Goal: Task Accomplishment & Management: Complete application form

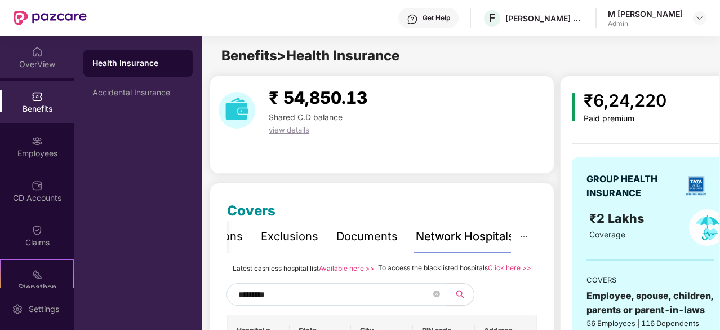
click at [32, 54] on img at bounding box center [37, 51] width 11 height 11
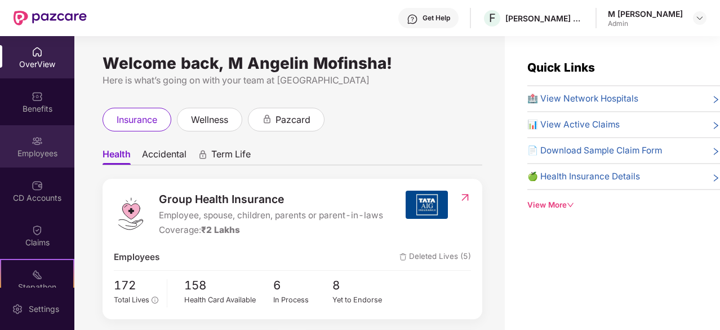
click at [27, 149] on div "Employees" at bounding box center [37, 153] width 74 height 11
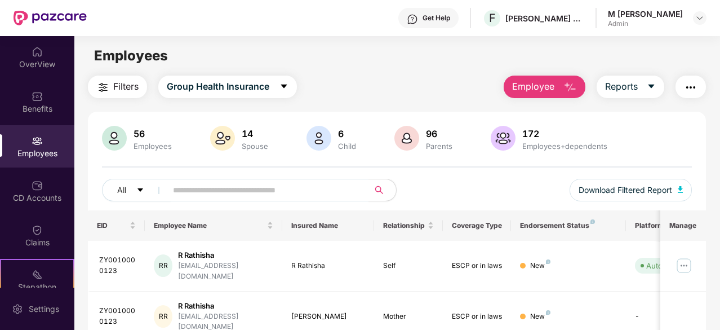
click at [533, 87] on span "Employee" at bounding box center [533, 86] width 42 height 14
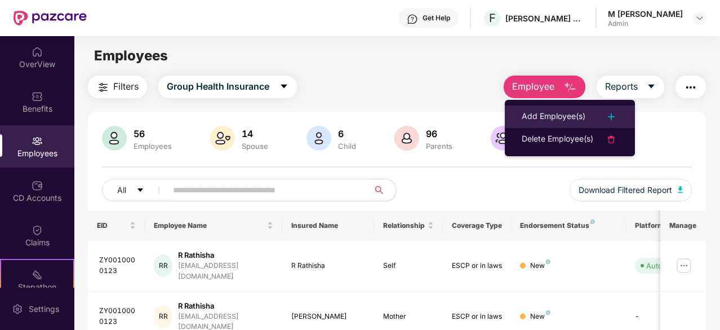
click at [553, 115] on div "Add Employee(s)" at bounding box center [554, 117] width 64 height 14
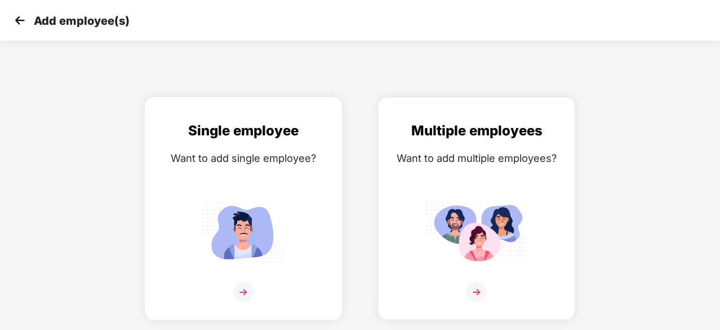
click at [260, 224] on img at bounding box center [243, 232] width 101 height 70
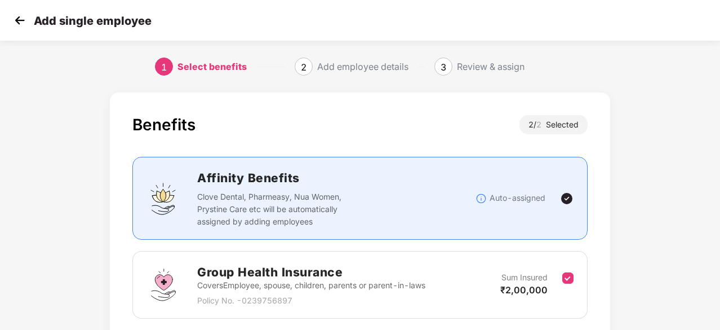
scroll to position [164, 0]
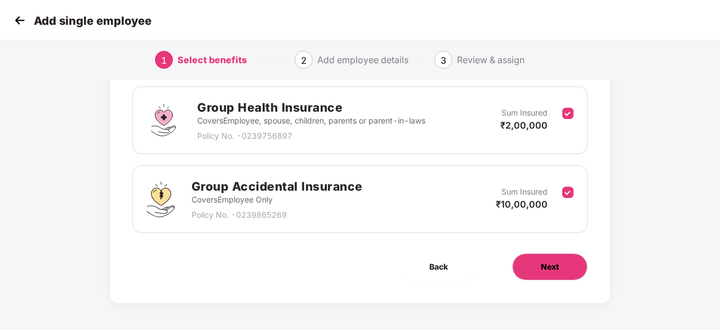
click at [551, 261] on span "Next" at bounding box center [550, 266] width 18 height 12
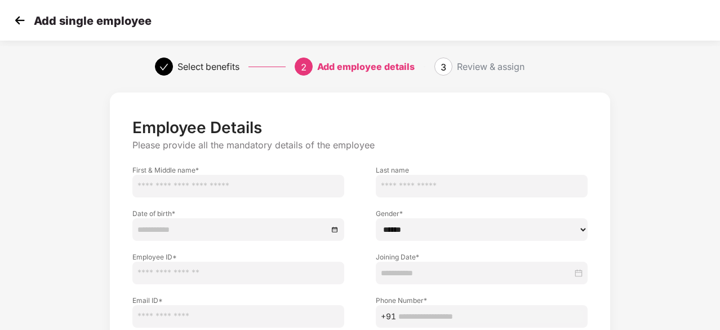
click at [208, 190] on input "text" at bounding box center [238, 186] width 212 height 23
click at [16, 19] on img at bounding box center [19, 20] width 17 height 17
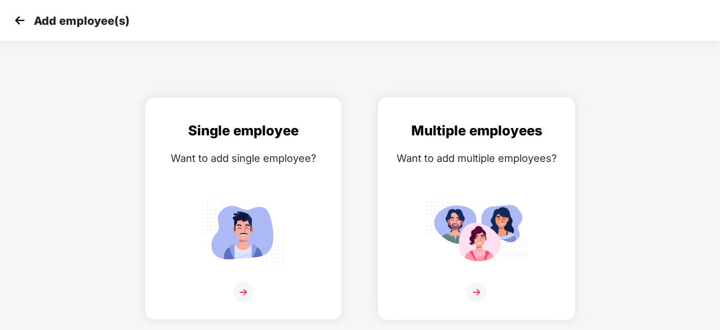
click at [474, 208] on img at bounding box center [476, 232] width 101 height 70
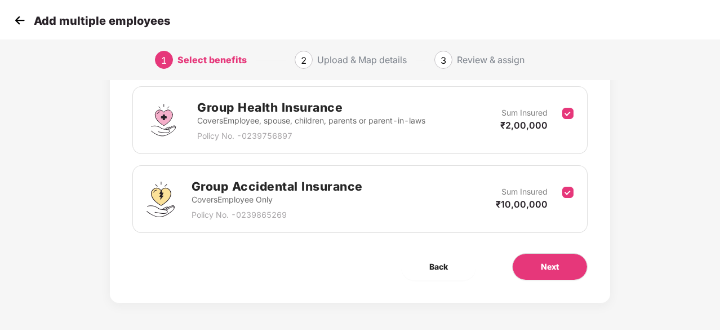
scroll to position [164, 1]
click at [543, 262] on span "Next" at bounding box center [550, 266] width 18 height 12
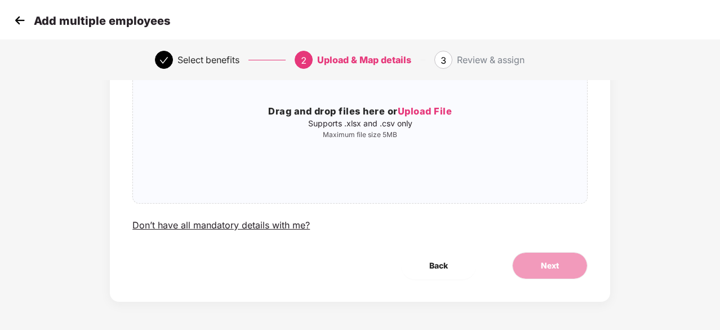
scroll to position [0, 1]
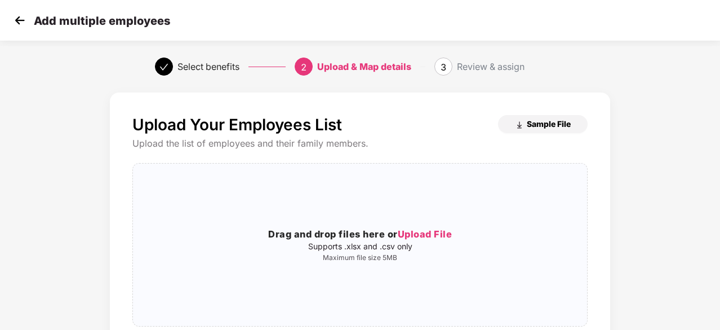
click at [542, 127] on span "Sample File" at bounding box center [549, 123] width 44 height 11
click at [428, 233] on span "Upload File" at bounding box center [425, 233] width 55 height 11
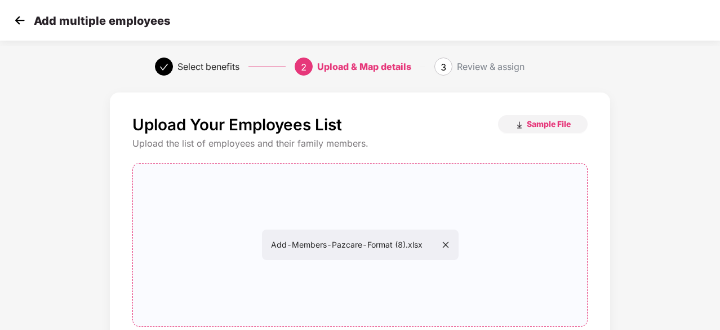
scroll to position [123, 1]
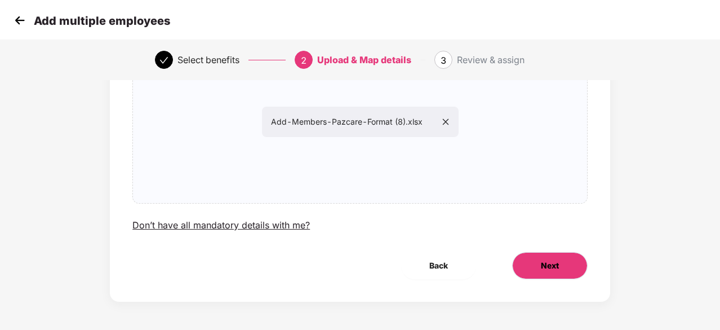
click at [556, 259] on span "Next" at bounding box center [550, 265] width 18 height 12
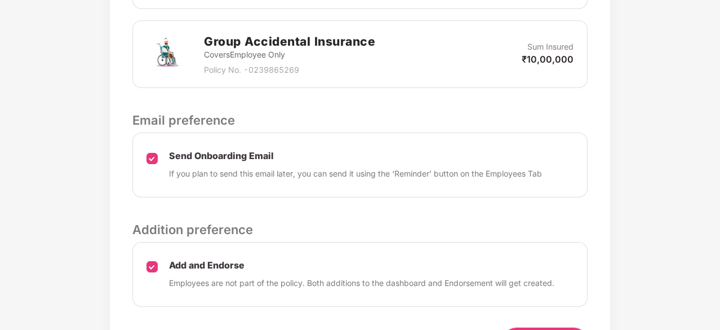
scroll to position [497, 1]
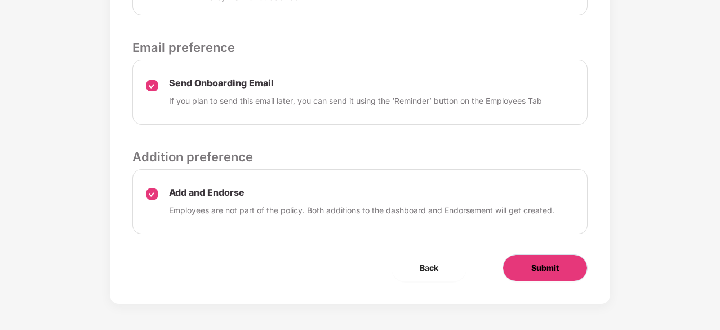
click at [563, 263] on button "Submit" at bounding box center [545, 267] width 85 height 27
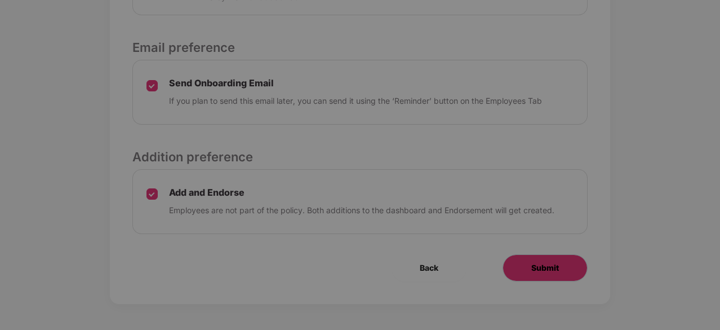
scroll to position [0, 1]
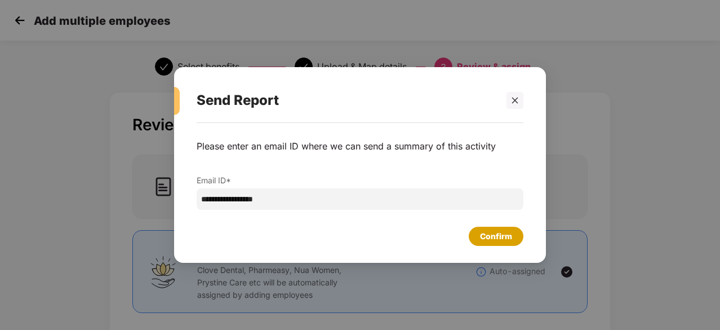
click at [496, 235] on div "Confirm" at bounding box center [496, 236] width 32 height 12
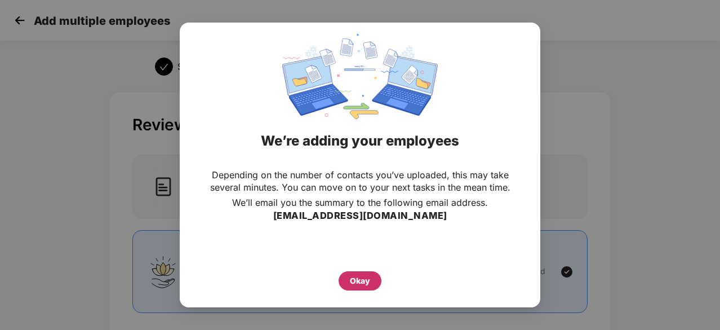
click at [358, 284] on div "Okay" at bounding box center [360, 280] width 20 height 12
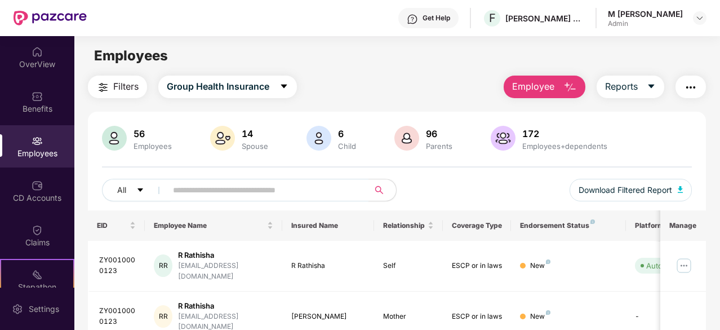
click at [512, 92] on button "Employee" at bounding box center [545, 86] width 82 height 23
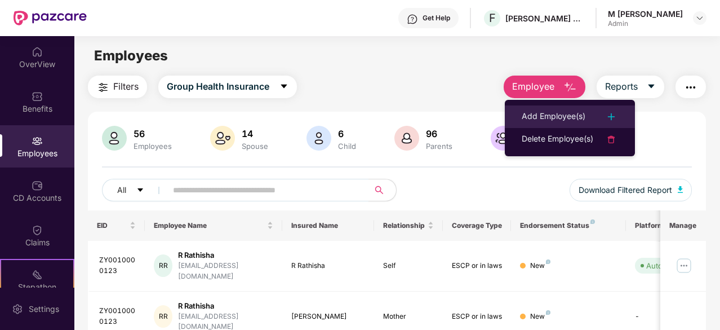
click at [541, 124] on li "Add Employee(s)" at bounding box center [570, 116] width 130 height 23
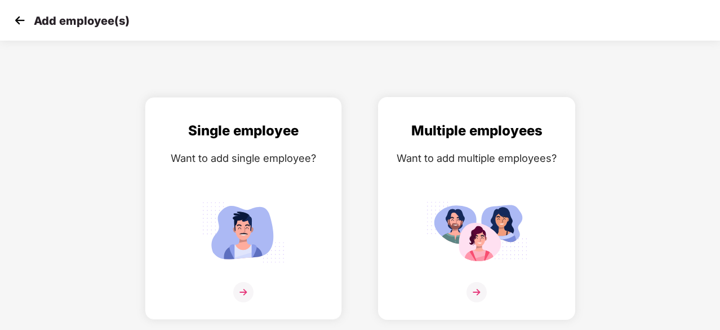
click at [472, 227] on img at bounding box center [476, 232] width 101 height 70
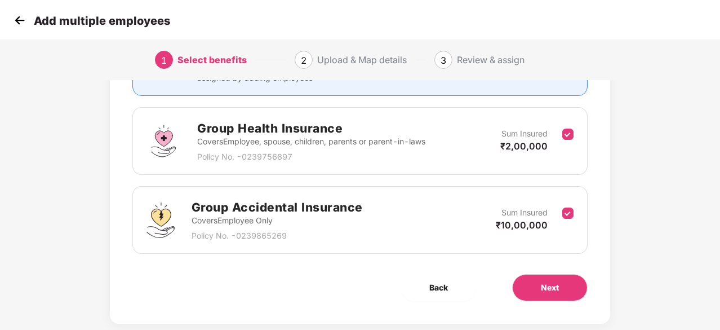
scroll to position [164, 0]
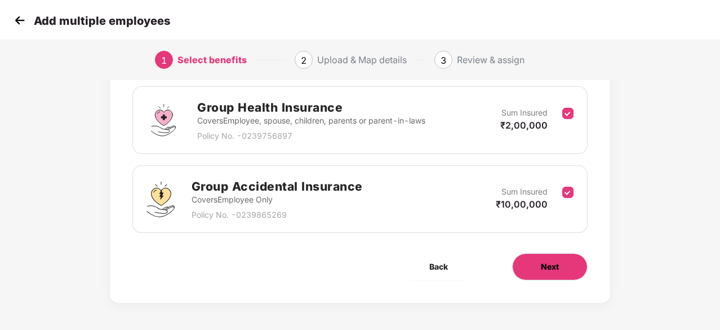
click at [564, 265] on button "Next" at bounding box center [549, 266] width 75 height 27
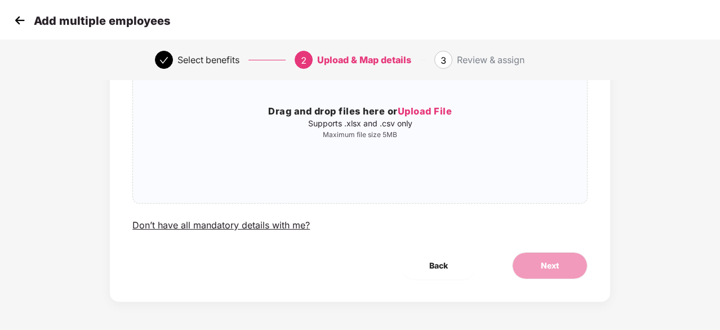
scroll to position [0, 0]
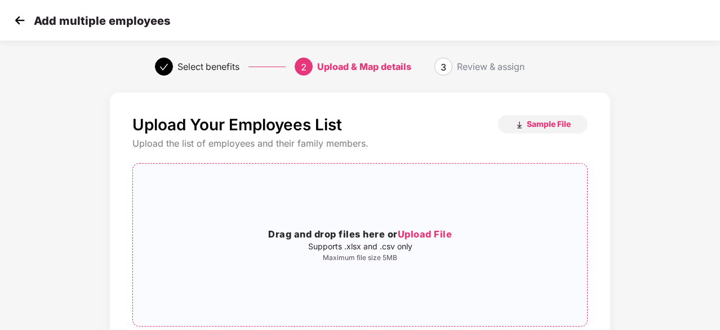
click at [433, 232] on span "Upload File" at bounding box center [425, 233] width 55 height 11
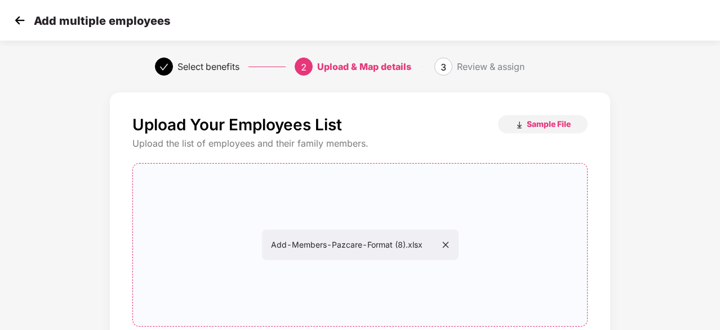
scroll to position [123, 0]
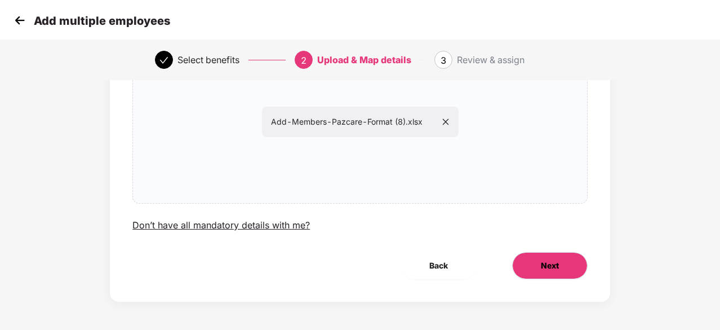
click at [554, 269] on span "Next" at bounding box center [550, 265] width 18 height 12
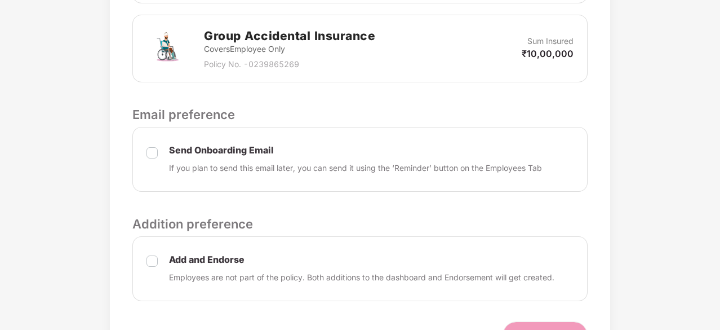
scroll to position [497, 0]
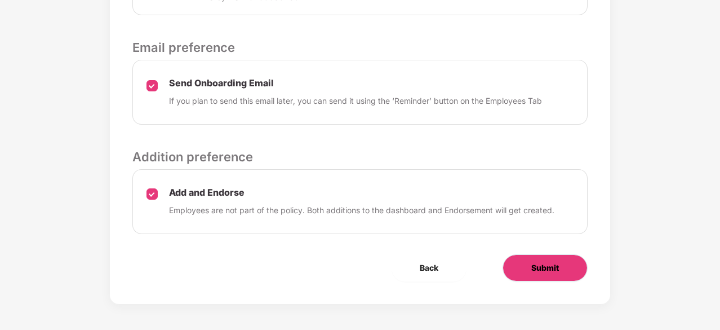
click at [539, 270] on span "Submit" at bounding box center [545, 267] width 28 height 12
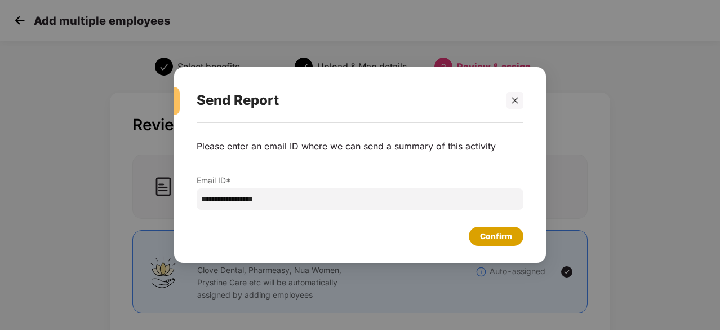
click at [503, 233] on div "Confirm" at bounding box center [496, 236] width 32 height 12
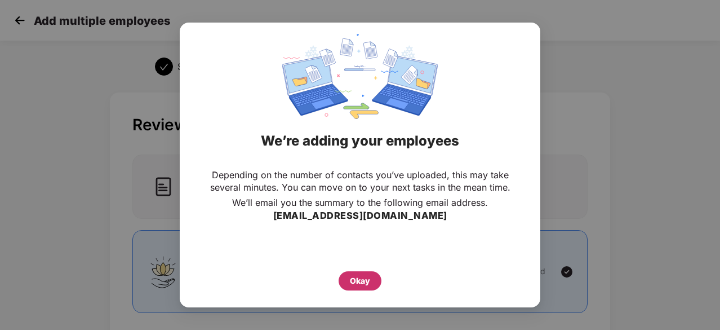
click at [367, 277] on div "Okay" at bounding box center [360, 280] width 20 height 12
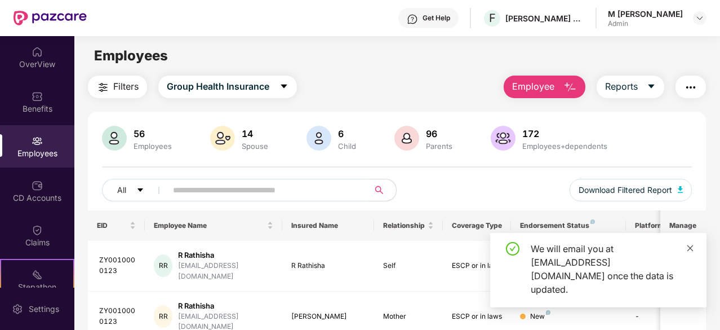
click at [688, 251] on icon "close" at bounding box center [690, 247] width 6 height 6
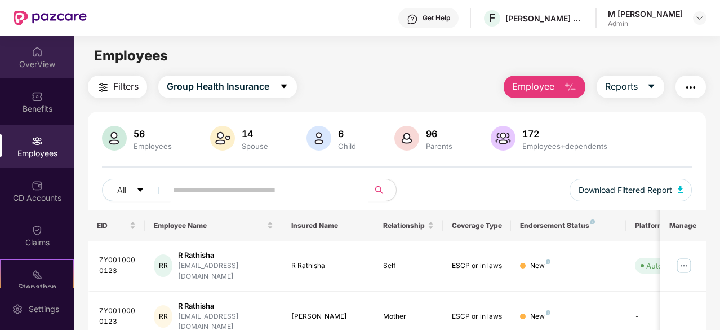
click at [34, 51] on img at bounding box center [37, 51] width 11 height 11
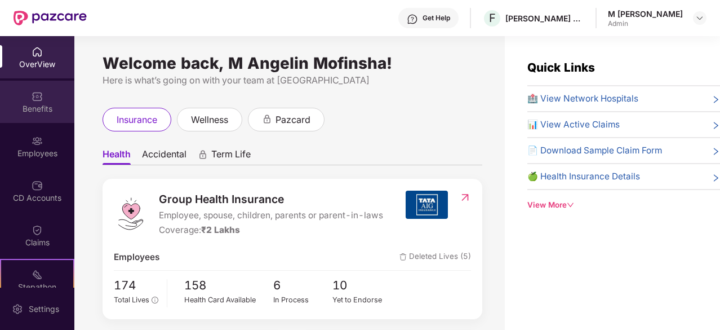
click at [16, 103] on div "Benefits" at bounding box center [37, 108] width 74 height 11
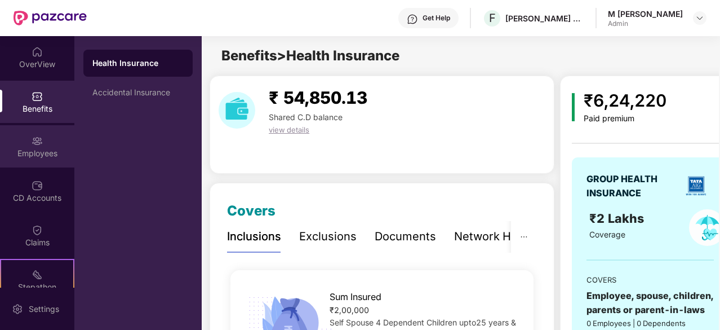
click at [32, 145] on img at bounding box center [37, 140] width 11 height 11
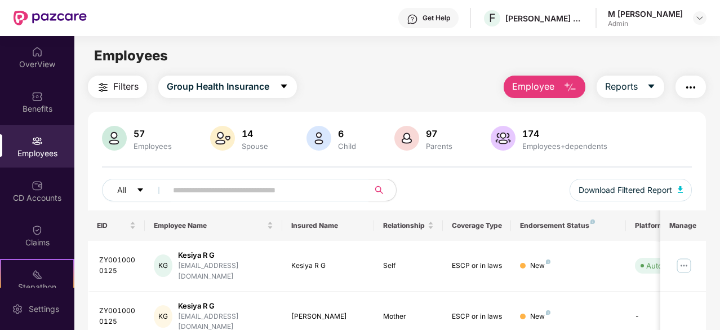
click at [469, 181] on div "All Download Filtered Report" at bounding box center [397, 195] width 590 height 32
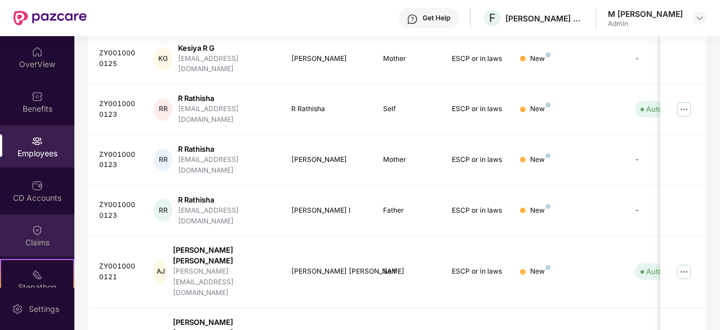
scroll to position [104, 0]
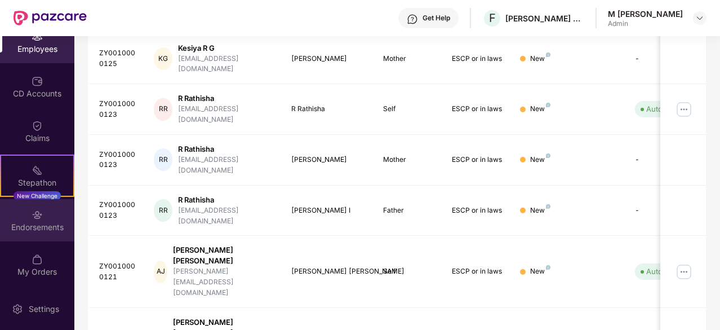
click at [32, 217] on img at bounding box center [37, 214] width 11 height 11
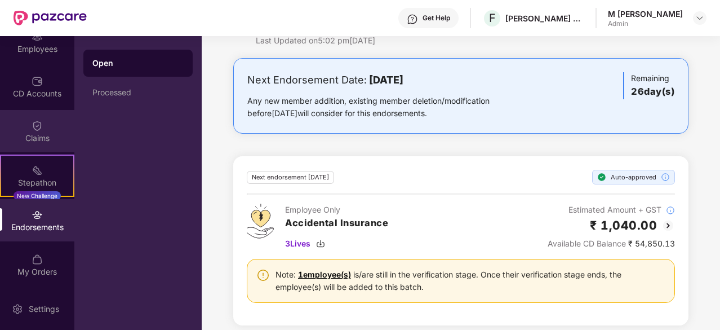
scroll to position [39, 0]
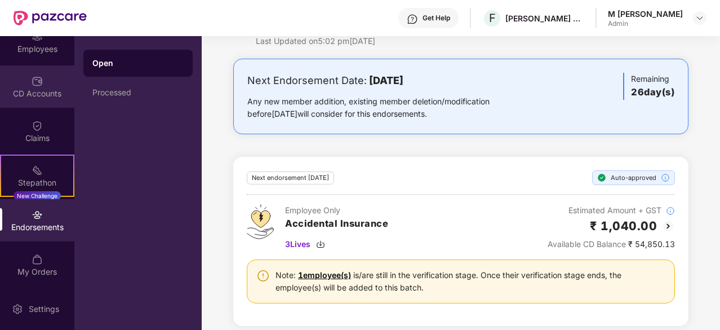
click at [46, 90] on div "CD Accounts" at bounding box center [37, 93] width 74 height 11
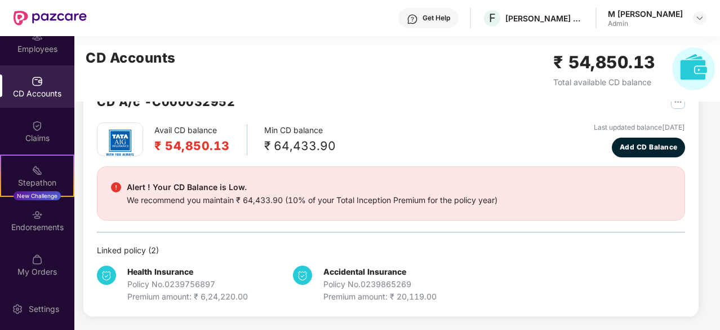
scroll to position [35, 0]
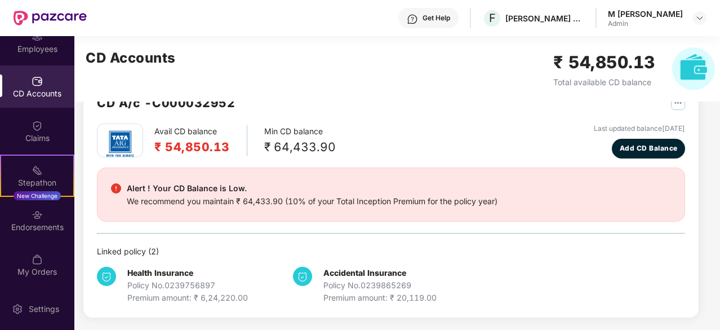
click at [662, 20] on div "Admin" at bounding box center [645, 23] width 75 height 9
click at [692, 17] on div "M Angelin Mofinsha Admin" at bounding box center [657, 18] width 99 height 20
click at [696, 17] on img at bounding box center [699, 18] width 9 height 9
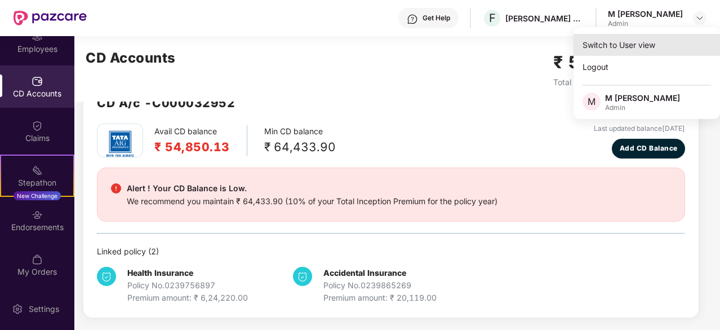
click at [619, 45] on div "Switch to User view" at bounding box center [646, 45] width 146 height 22
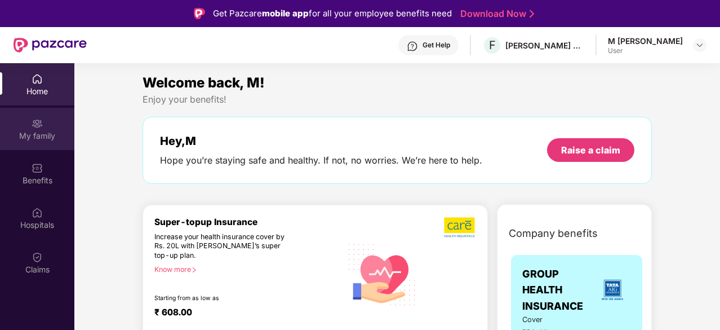
click at [41, 136] on div "My family" at bounding box center [37, 135] width 74 height 11
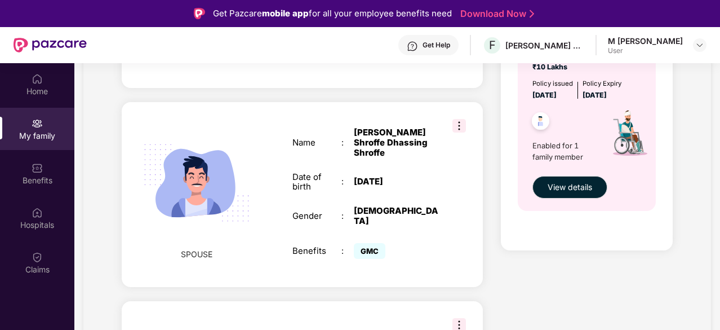
scroll to position [419, 0]
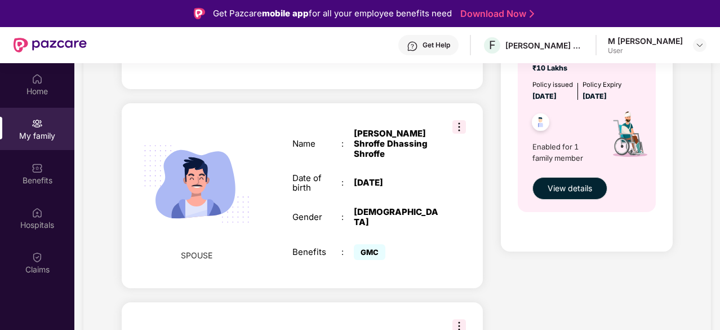
click at [455, 120] on img at bounding box center [459, 127] width 14 height 14
click at [401, 122] on div "Name : [PERSON_NAME] Date of birth : [DEMOGRAPHIC_DATA] Gender : [DEMOGRAPHIC_D…" at bounding box center [365, 195] width 169 height 162
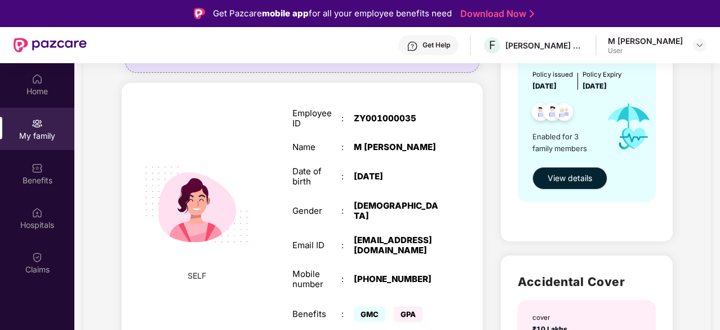
scroll to position [532, 0]
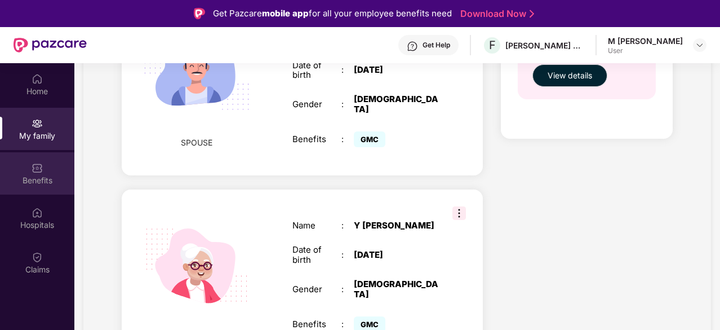
click at [36, 166] on img at bounding box center [37, 167] width 11 height 11
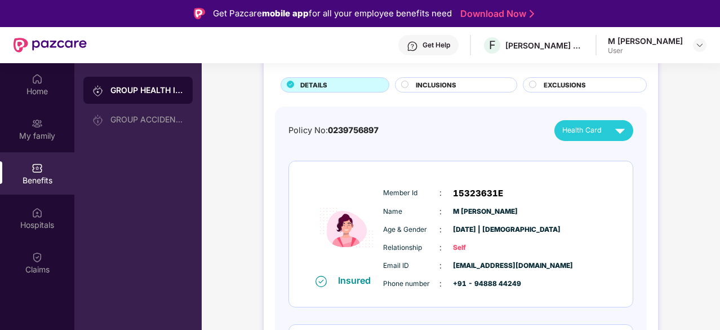
scroll to position [68, 0]
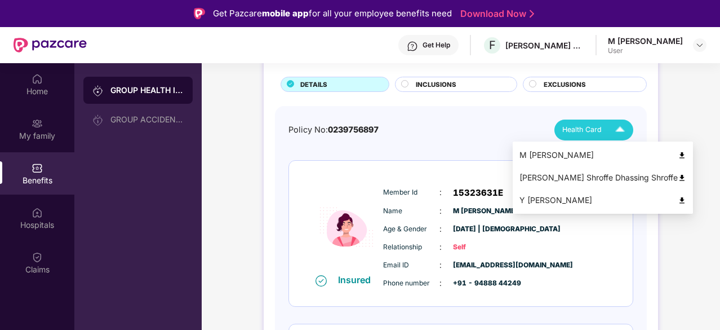
click at [603, 136] on div "Health Card" at bounding box center [596, 130] width 68 height 20
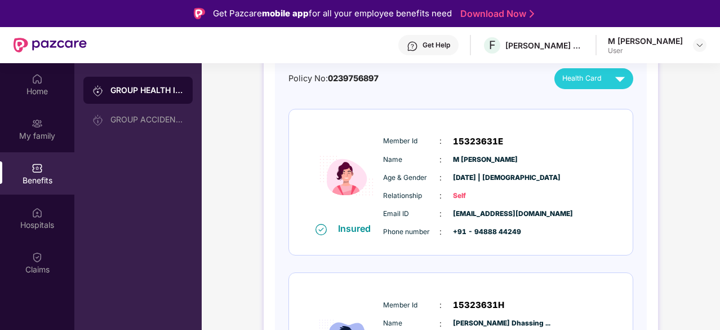
scroll to position [118, 0]
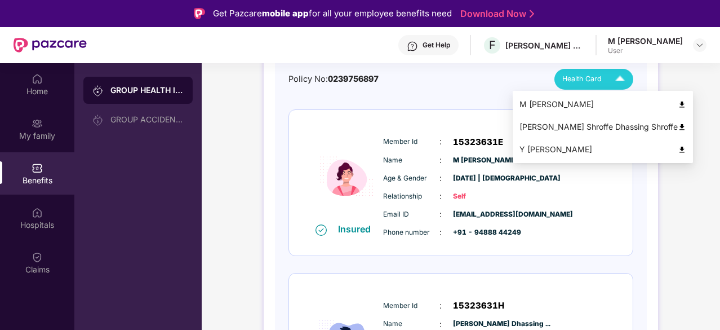
click at [612, 78] on img at bounding box center [620, 79] width 20 height 20
click at [591, 109] on div "M [PERSON_NAME]" at bounding box center [602, 104] width 167 height 12
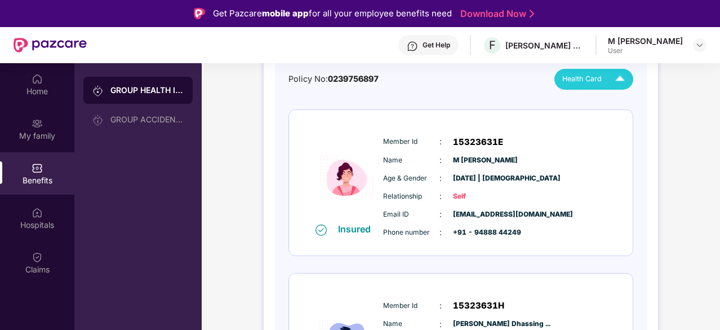
click at [616, 43] on div "M [PERSON_NAME]" at bounding box center [645, 40] width 75 height 11
click at [438, 45] on div "Get Help" at bounding box center [437, 45] width 28 height 9
click at [624, 52] on div "User" at bounding box center [645, 50] width 75 height 9
click at [697, 48] on img at bounding box center [699, 45] width 9 height 9
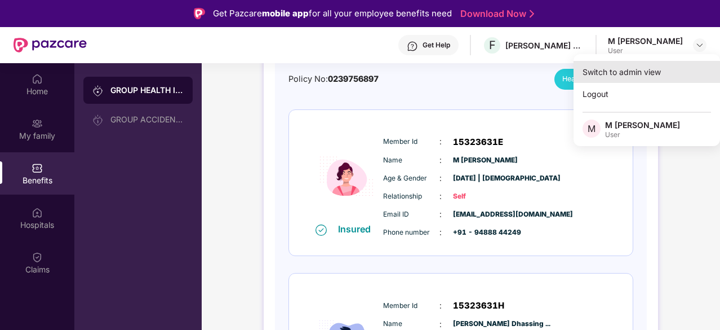
click at [619, 78] on div "Switch to admin view" at bounding box center [646, 72] width 146 height 22
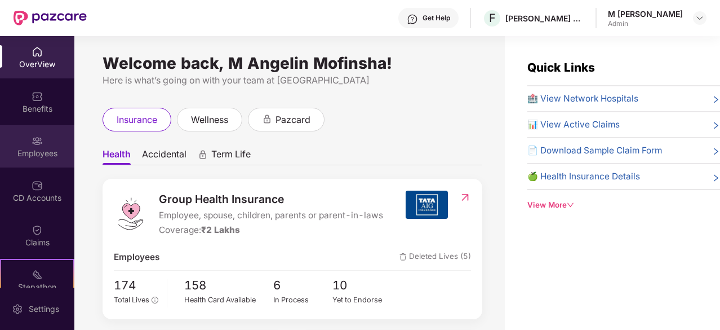
click at [43, 139] on div "Employees" at bounding box center [37, 146] width 74 height 42
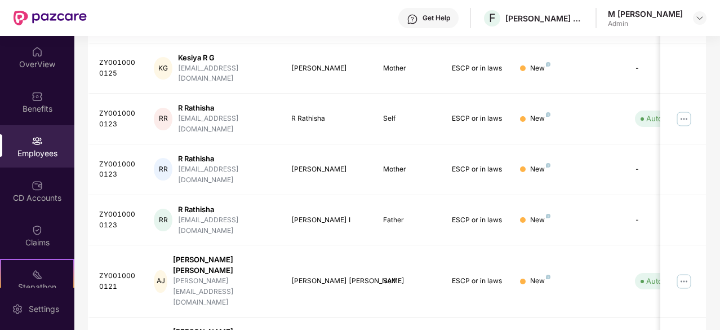
scroll to position [0, 0]
